Goal: Book appointment/travel/reservation

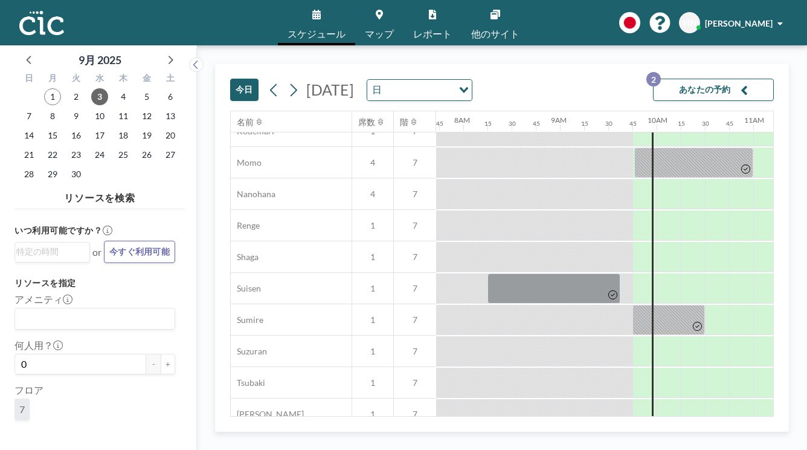
scroll to position [548, 746]
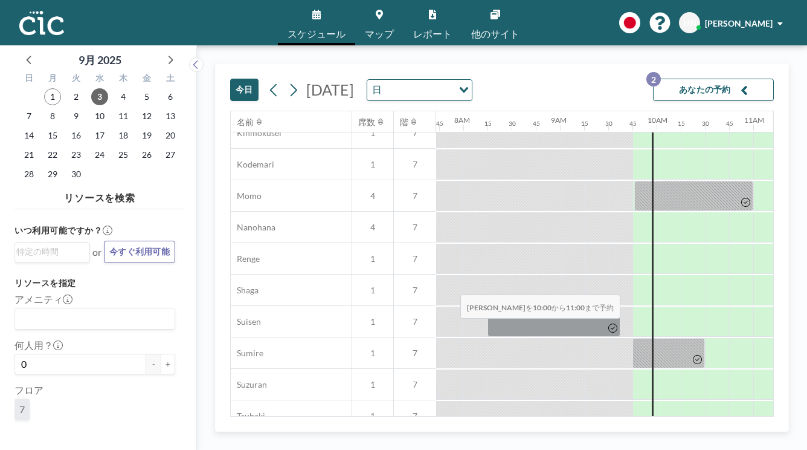
drag, startPoint x: 403, startPoint y: 268, endPoint x: 457, endPoint y: 266, distance: 53.8
click at [657, 432] on div at bounding box center [705, 447] width 97 height 30
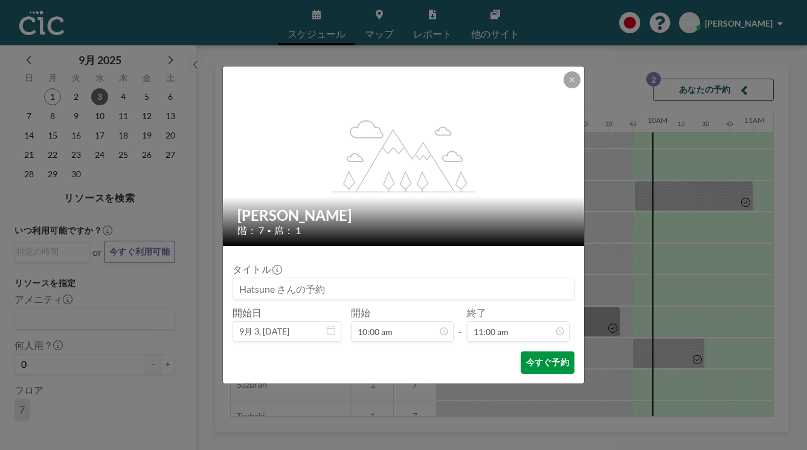
scroll to position [849, 0]
click at [521, 351] on button "今すぐ予約" at bounding box center [548, 362] width 54 height 22
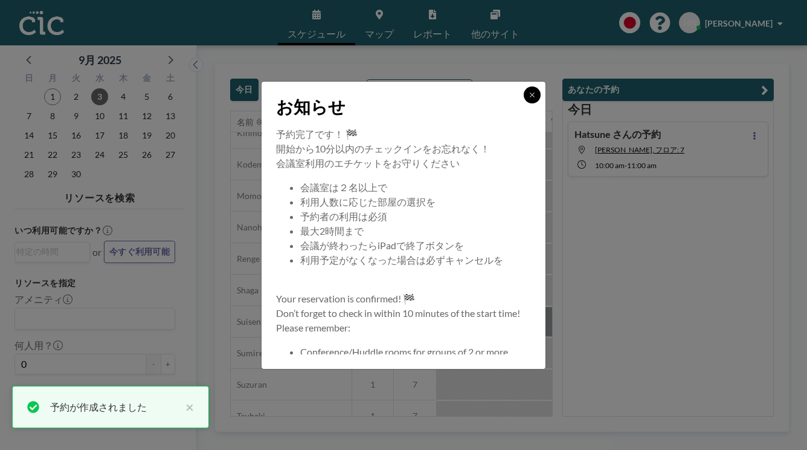
click at [529, 98] on icon at bounding box center [532, 94] width 7 height 7
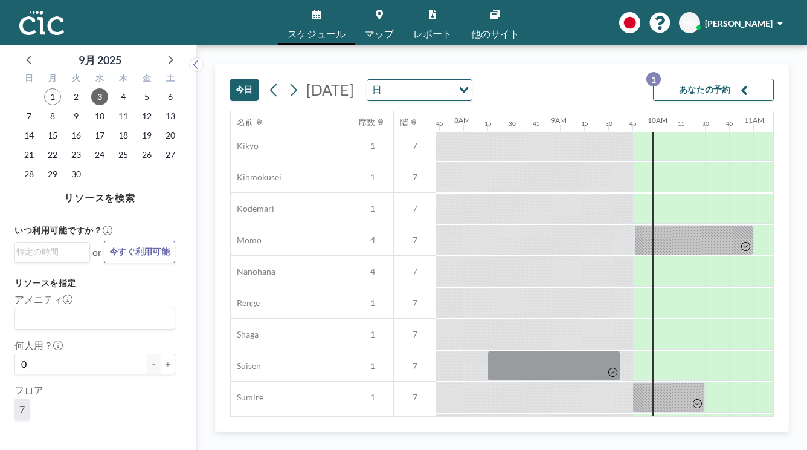
scroll to position [501, 746]
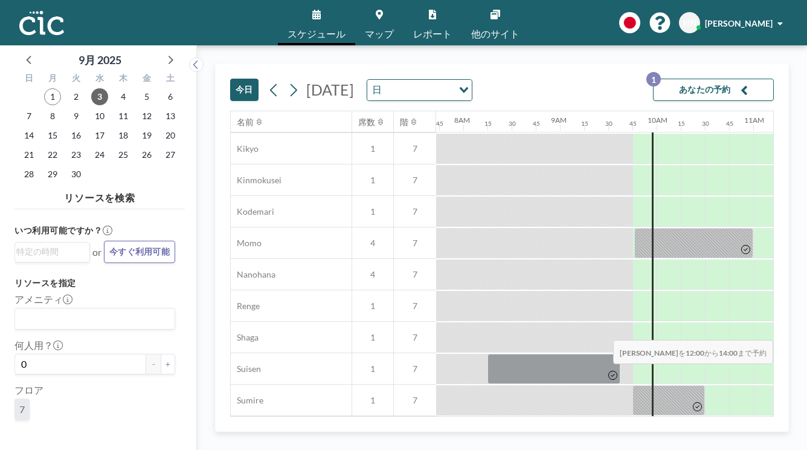
drag, startPoint x: 563, startPoint y: 308, endPoint x: 700, endPoint y: 311, distance: 136.6
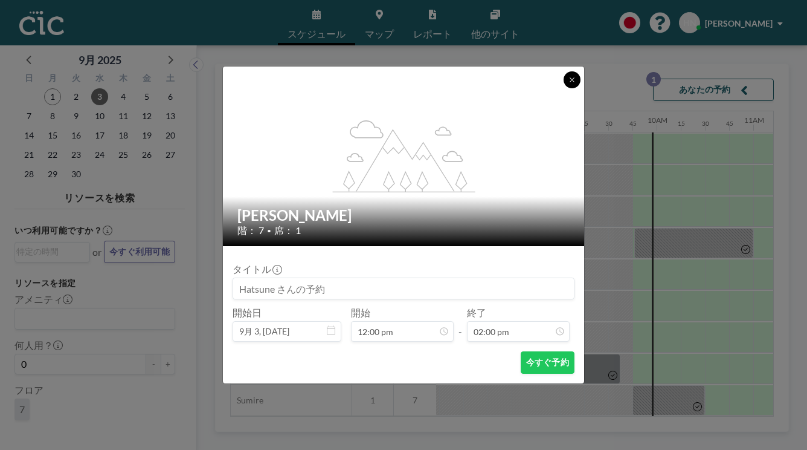
click at [569, 83] on icon at bounding box center [572, 79] width 7 height 7
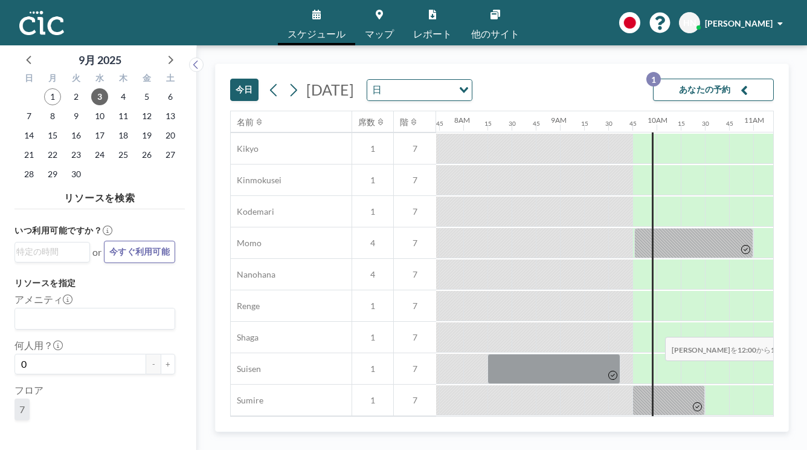
drag, startPoint x: 560, startPoint y: 308, endPoint x: 662, endPoint y: 308, distance: 101.5
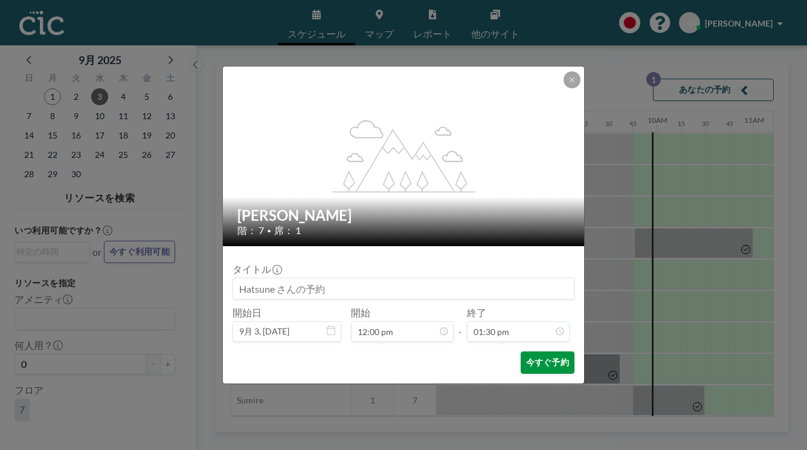
click at [521, 351] on button "今すぐ予約" at bounding box center [548, 362] width 54 height 22
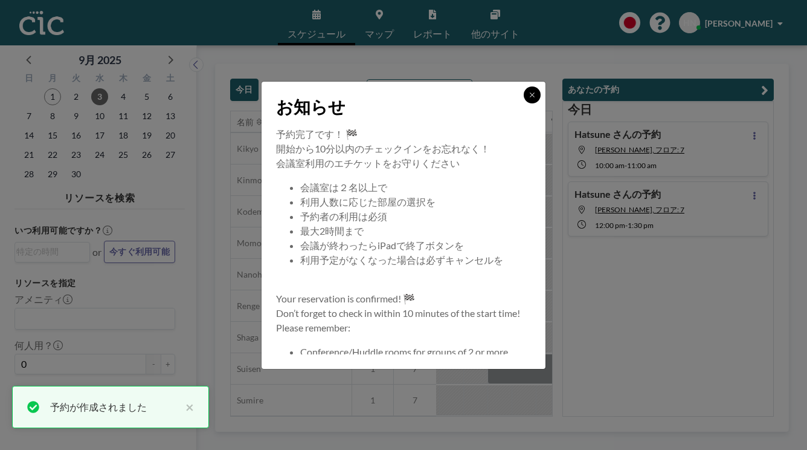
click at [529, 98] on icon at bounding box center [532, 94] width 7 height 7
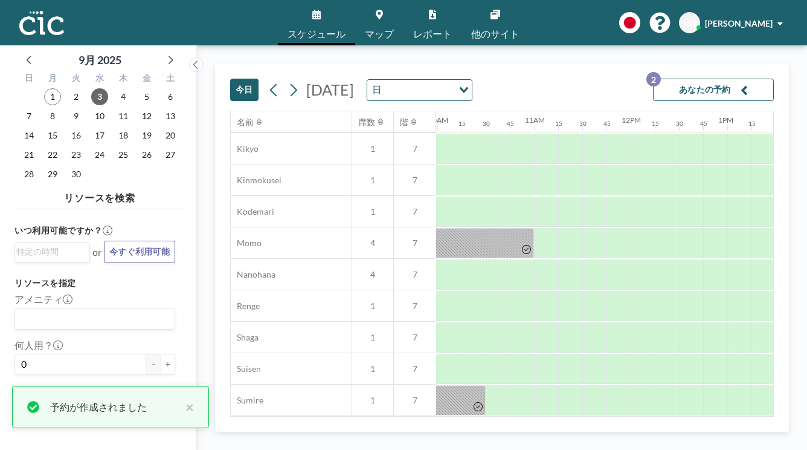
scroll to position [501, 1004]
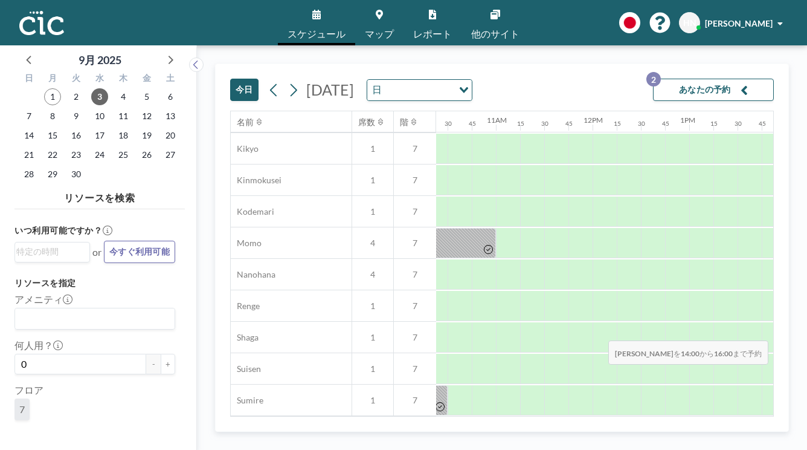
drag, startPoint x: 460, startPoint y: 312, endPoint x: 605, endPoint y: 312, distance: 144.4
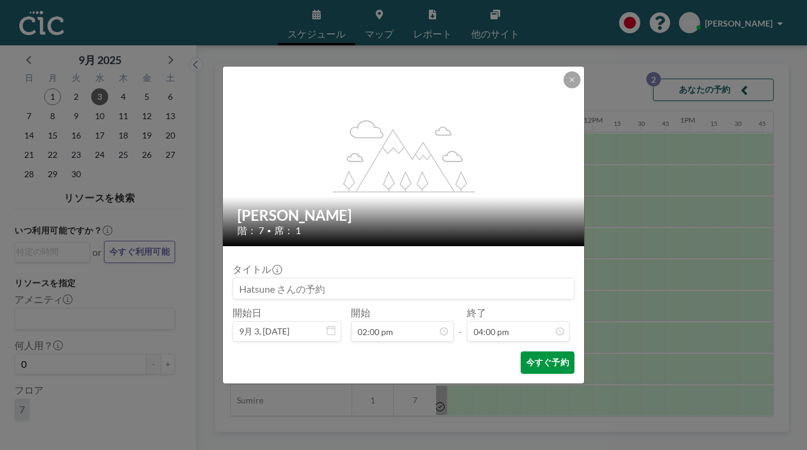
click at [523, 351] on button "今すぐ予約" at bounding box center [548, 362] width 54 height 22
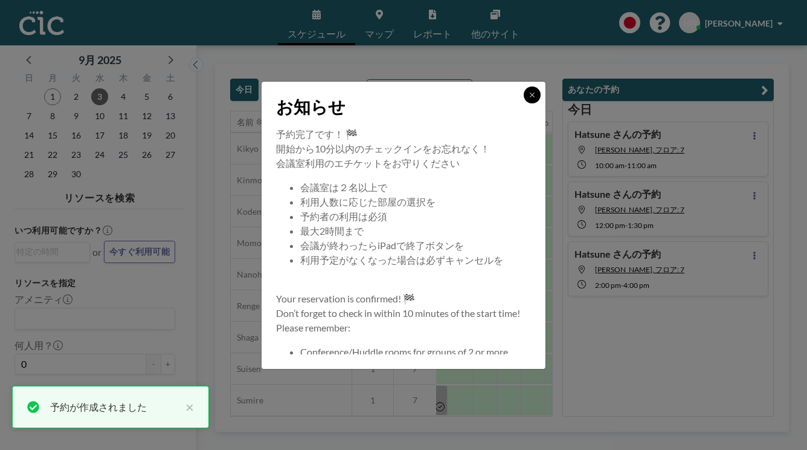
click at [529, 98] on icon at bounding box center [532, 94] width 7 height 7
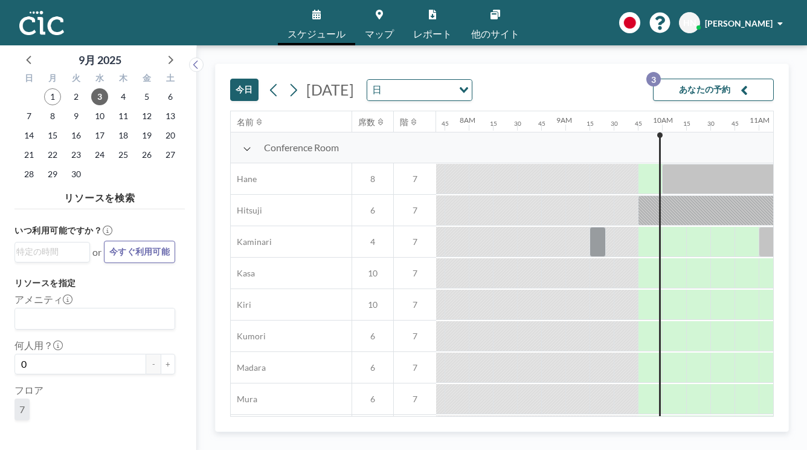
scroll to position [0, 746]
